Goal: Transaction & Acquisition: Purchase product/service

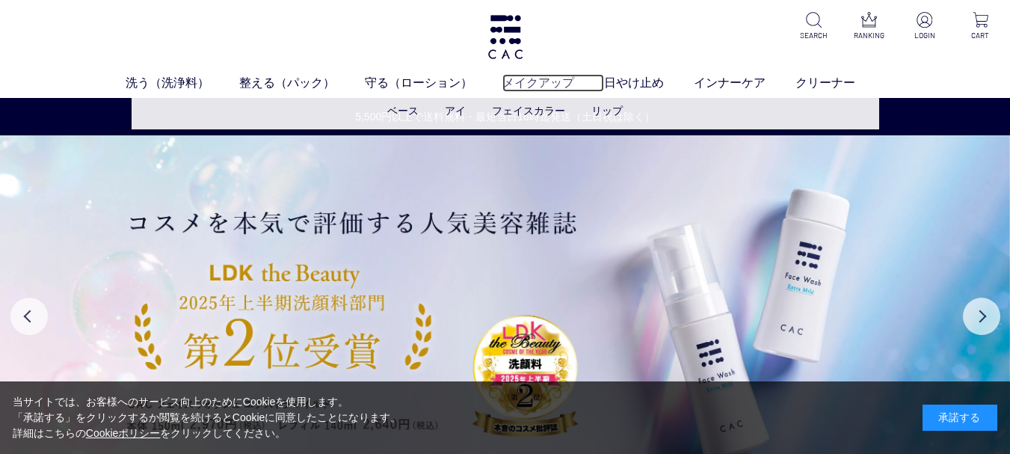
click at [547, 76] on link "メイクアップ" at bounding box center [554, 83] width 102 height 18
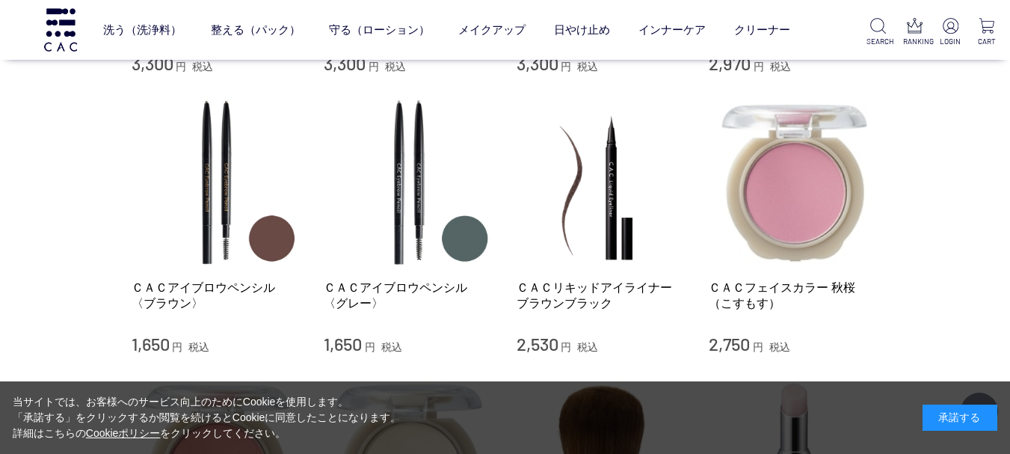
scroll to position [1197, 0]
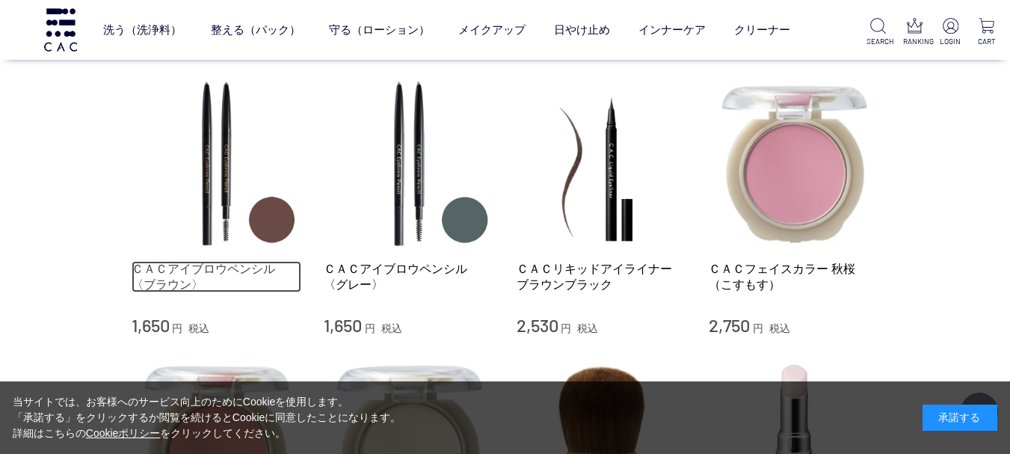
click at [182, 261] on link "ＣＡＣアイブロウペンシル 〈ブラウン〉" at bounding box center [217, 277] width 171 height 32
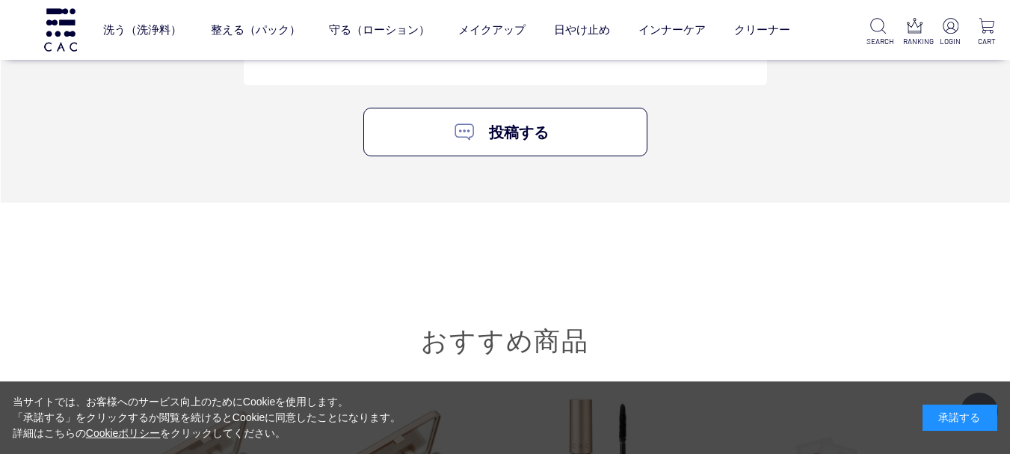
scroll to position [1421, 0]
